Goal: Navigation & Orientation: Find specific page/section

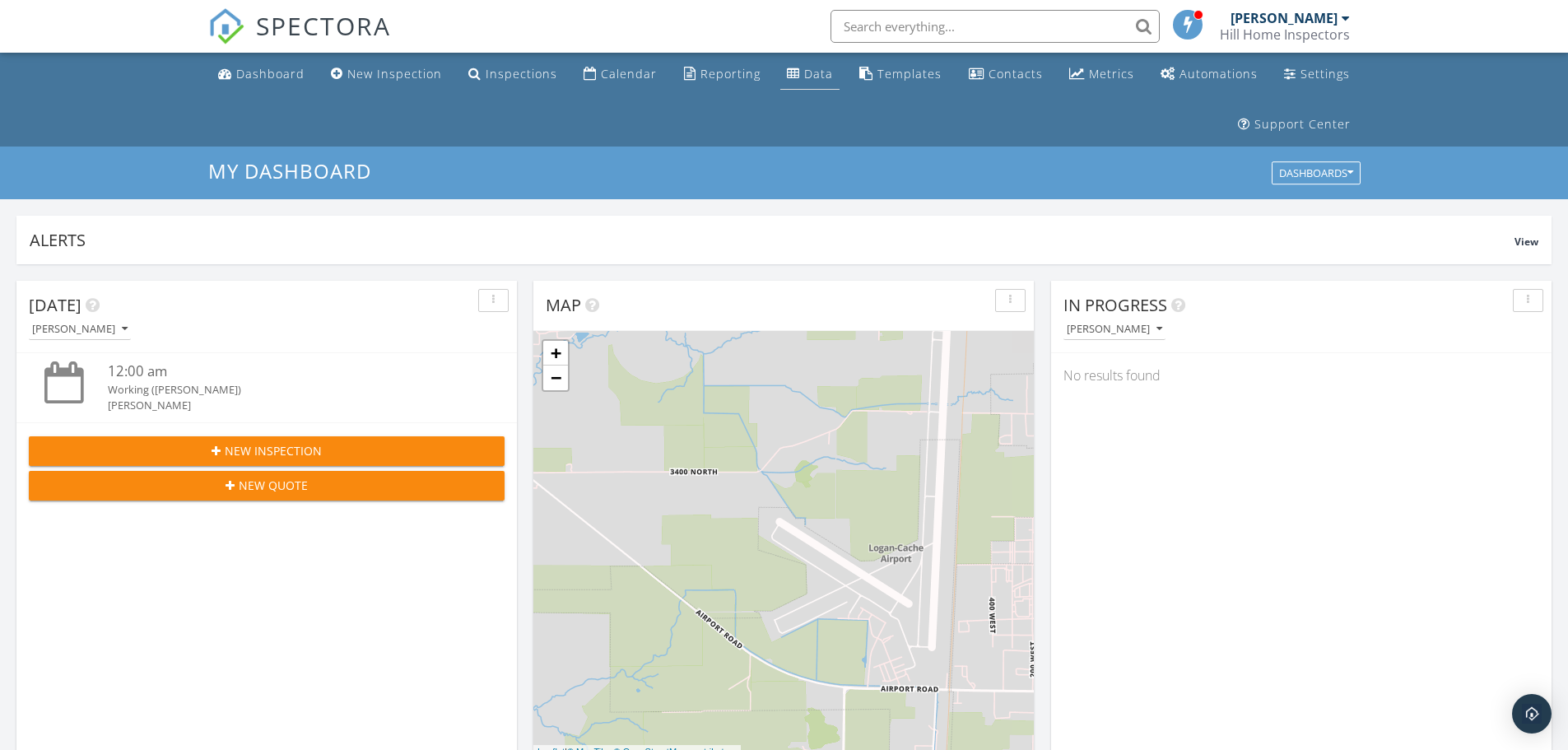
click at [797, 70] on div "Data" at bounding box center [793, 73] width 13 height 13
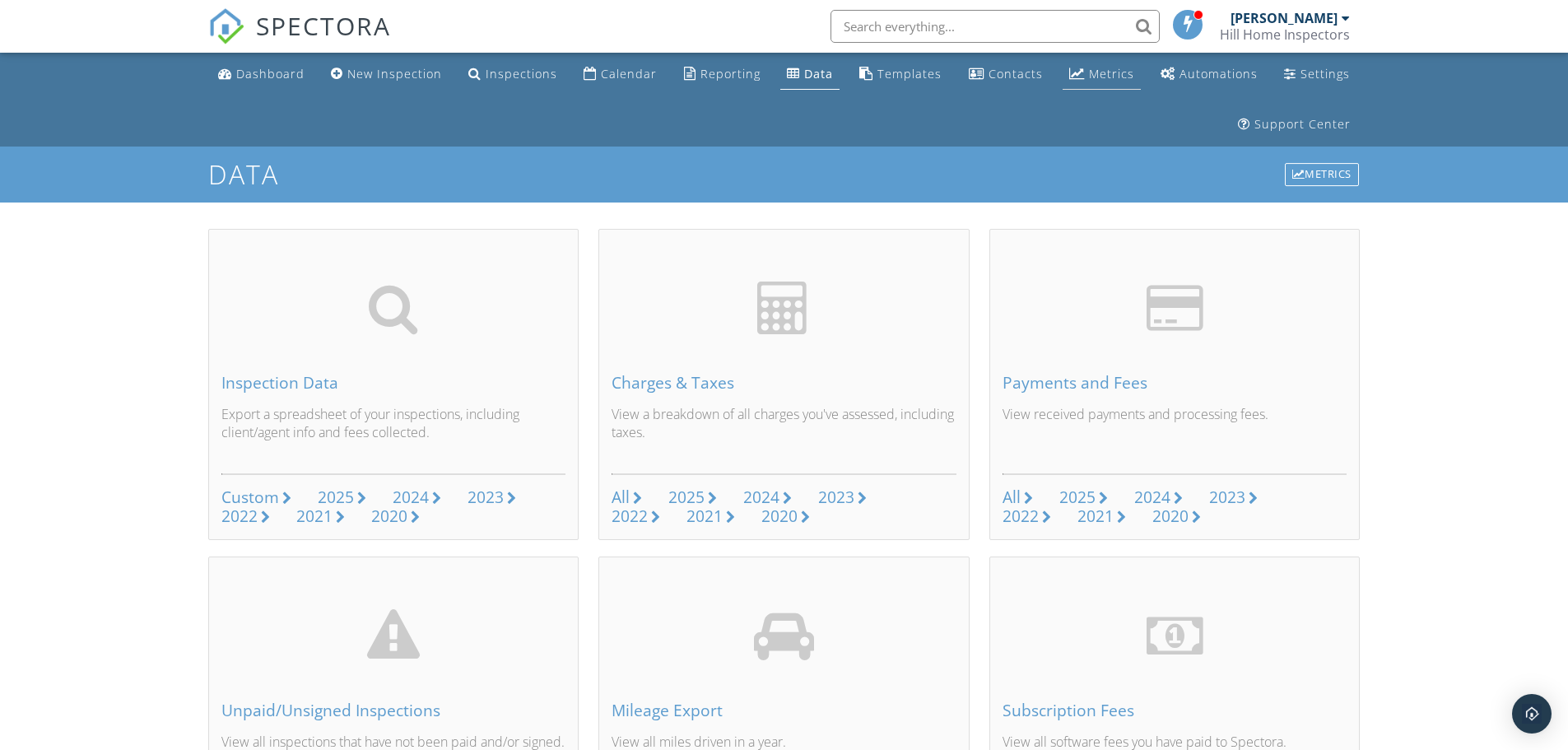
click at [1140, 65] on link "Metrics" at bounding box center [1102, 74] width 78 height 31
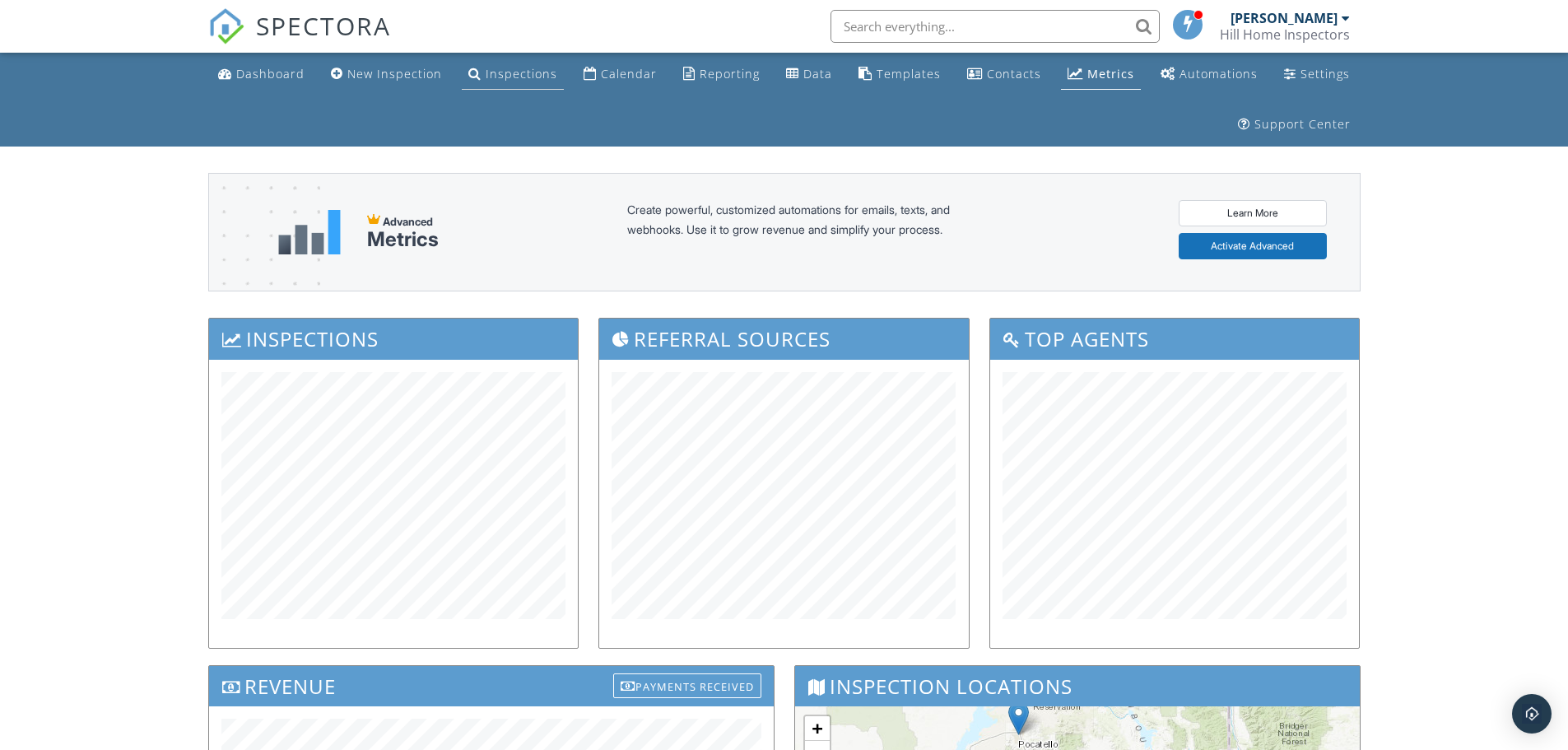
click at [535, 65] on link "Inspections" at bounding box center [513, 74] width 102 height 31
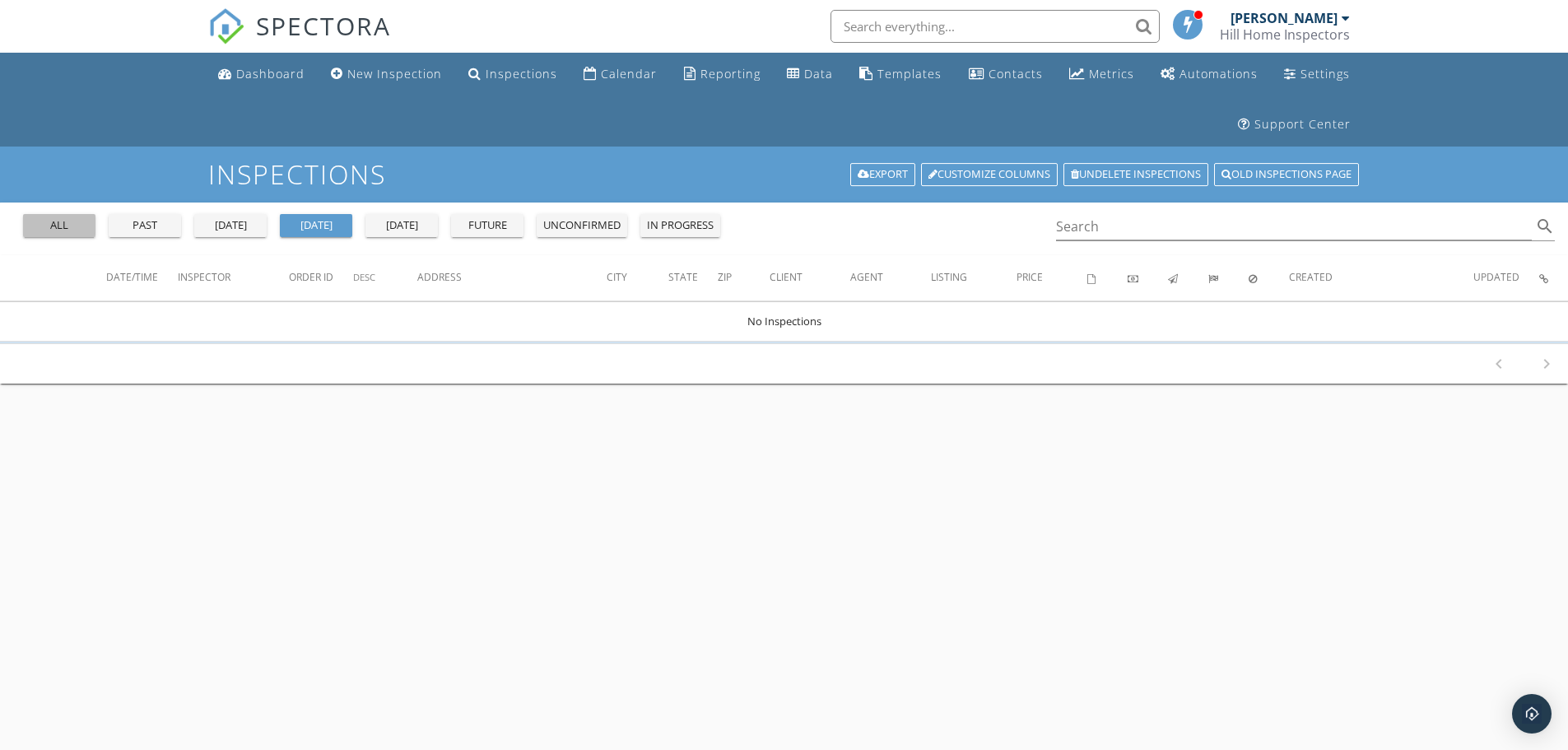
click at [70, 223] on div "all" at bounding box center [59, 226] width 59 height 16
